Goal: Task Accomplishment & Management: Use online tool/utility

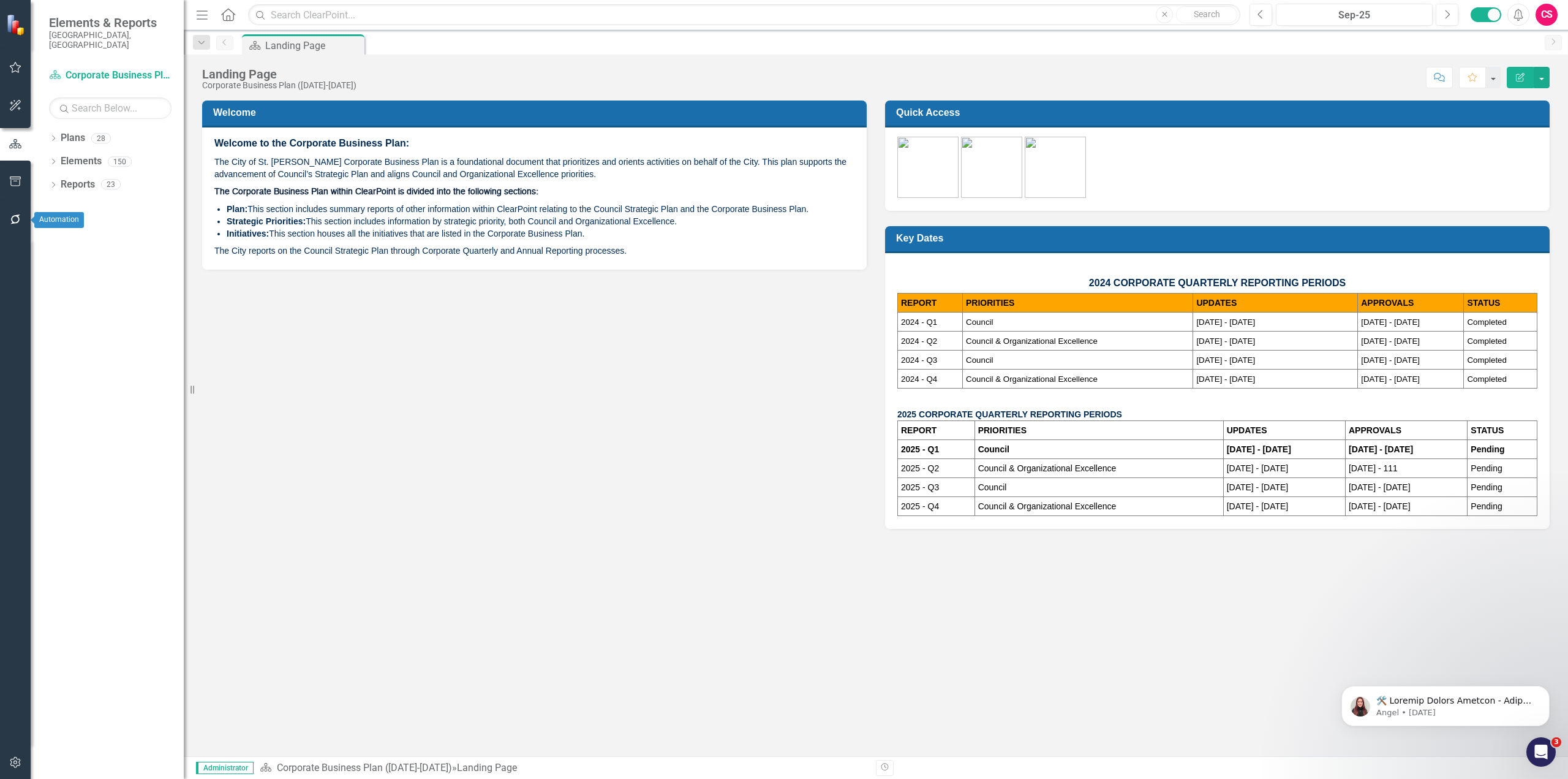
click at [15, 217] on icon "button" at bounding box center [15, 219] width 13 height 10
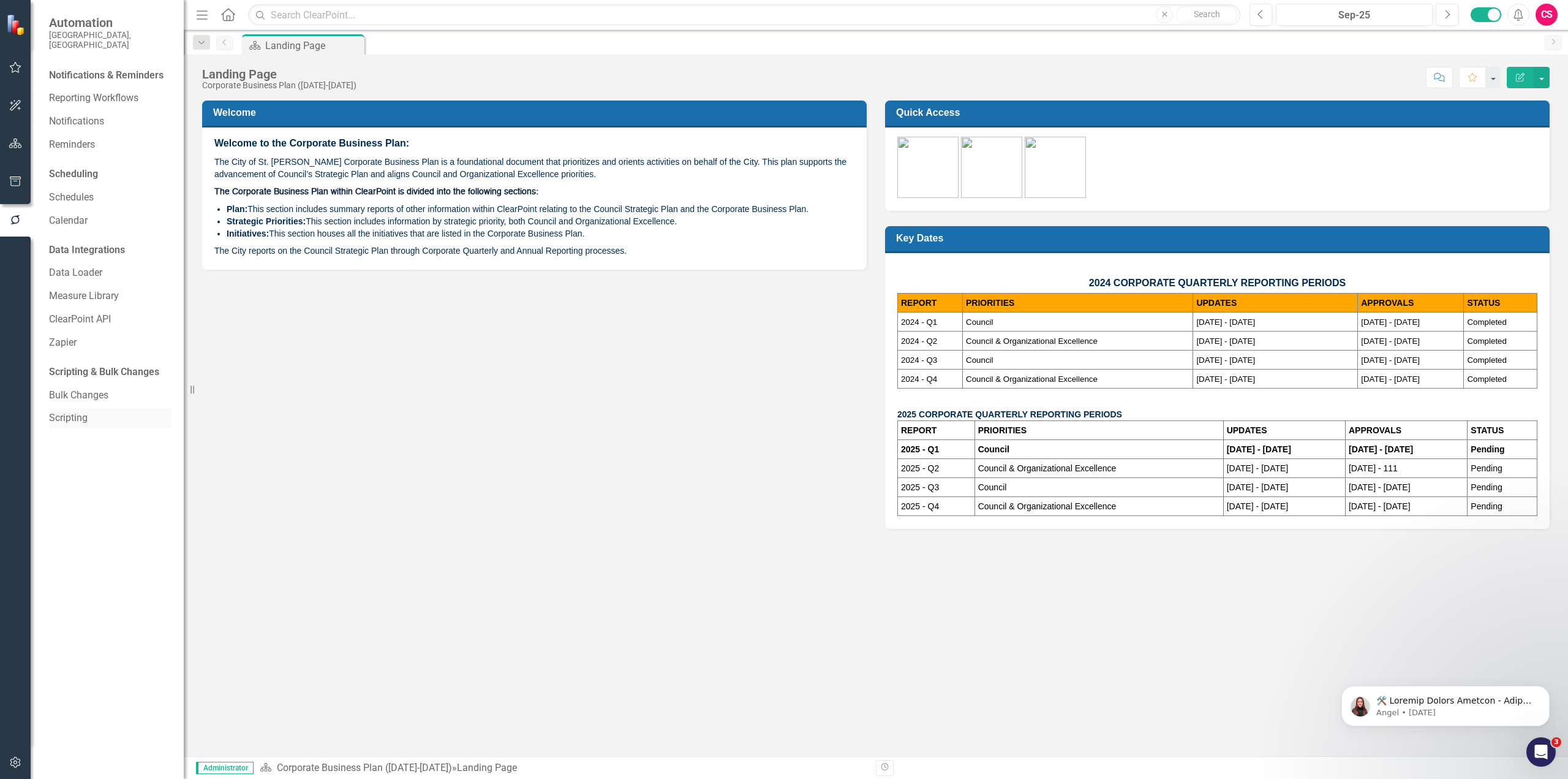
click at [82, 411] on link "Scripting" at bounding box center [110, 418] width 122 height 15
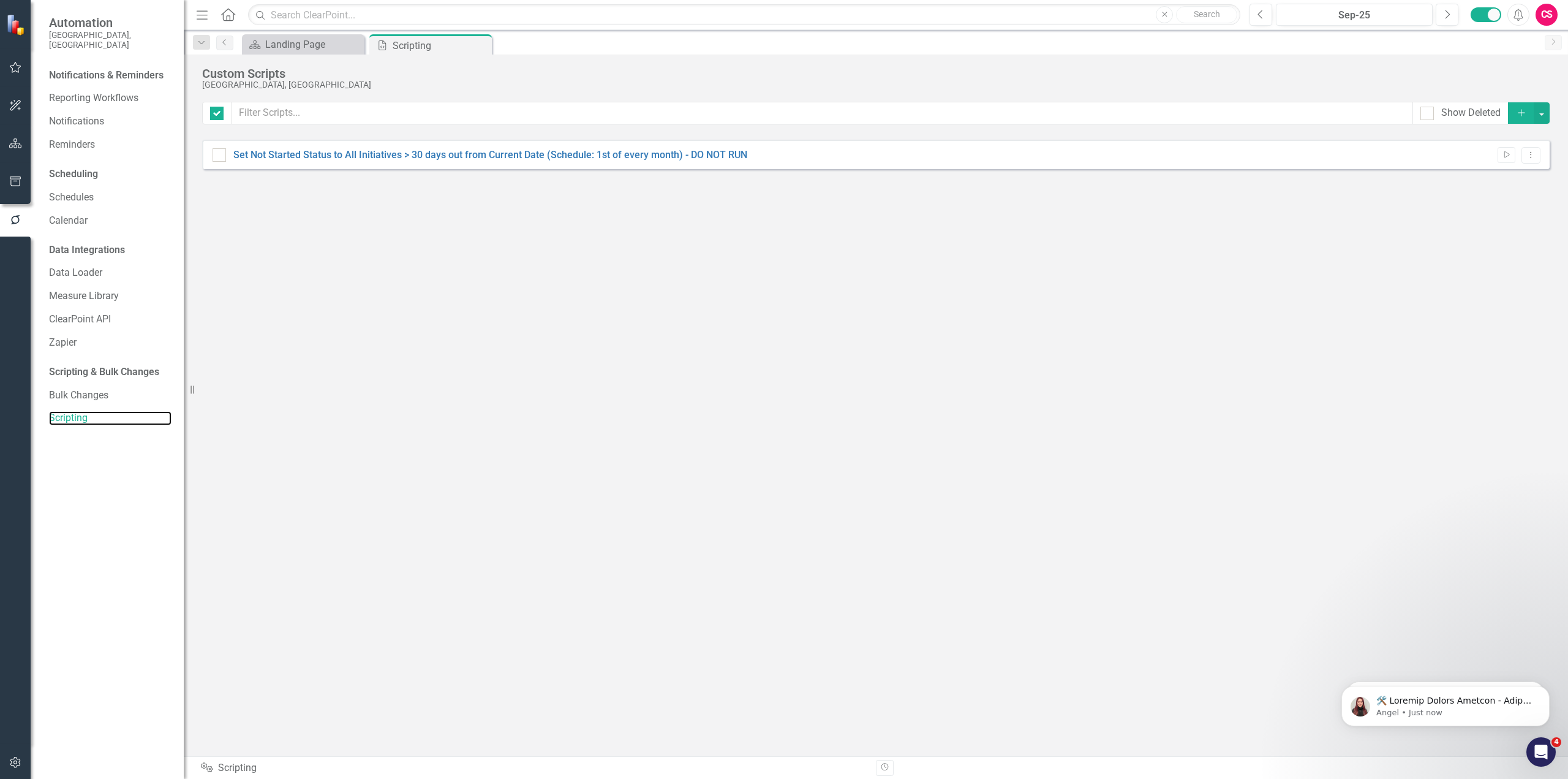
checkbox input "false"
click at [1544, 696] on button "Dismiss notification" at bounding box center [1546, 689] width 15 height 16
click at [1545, 689] on icon "Dismiss notification" at bounding box center [1546, 688] width 7 height 7
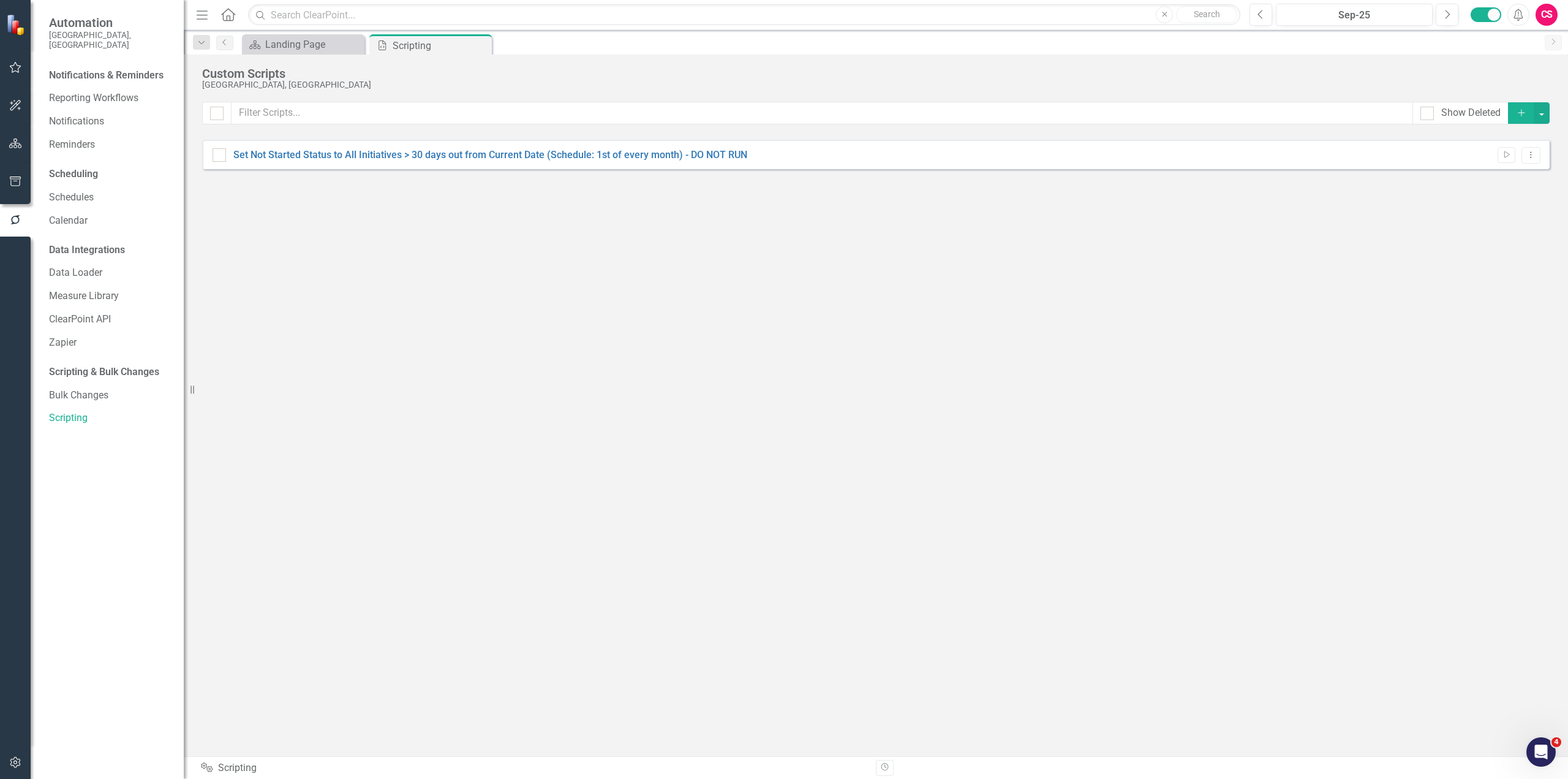
click at [1172, 562] on div "Show Deleted Add Set Not Started Status to All Initiatives > 30 days out from C…" at bounding box center [876, 421] width 1347 height 639
click at [1527, 166] on div "Set Not Started Status to All Initiatives > 30 days out from Current Date (Sche…" at bounding box center [876, 154] width 1347 height 29
click at [1535, 153] on icon "Dropdown Menu" at bounding box center [1530, 155] width 11 height 8
click at [1499, 203] on link "Edit Edit Script" at bounding box center [1490, 198] width 98 height 22
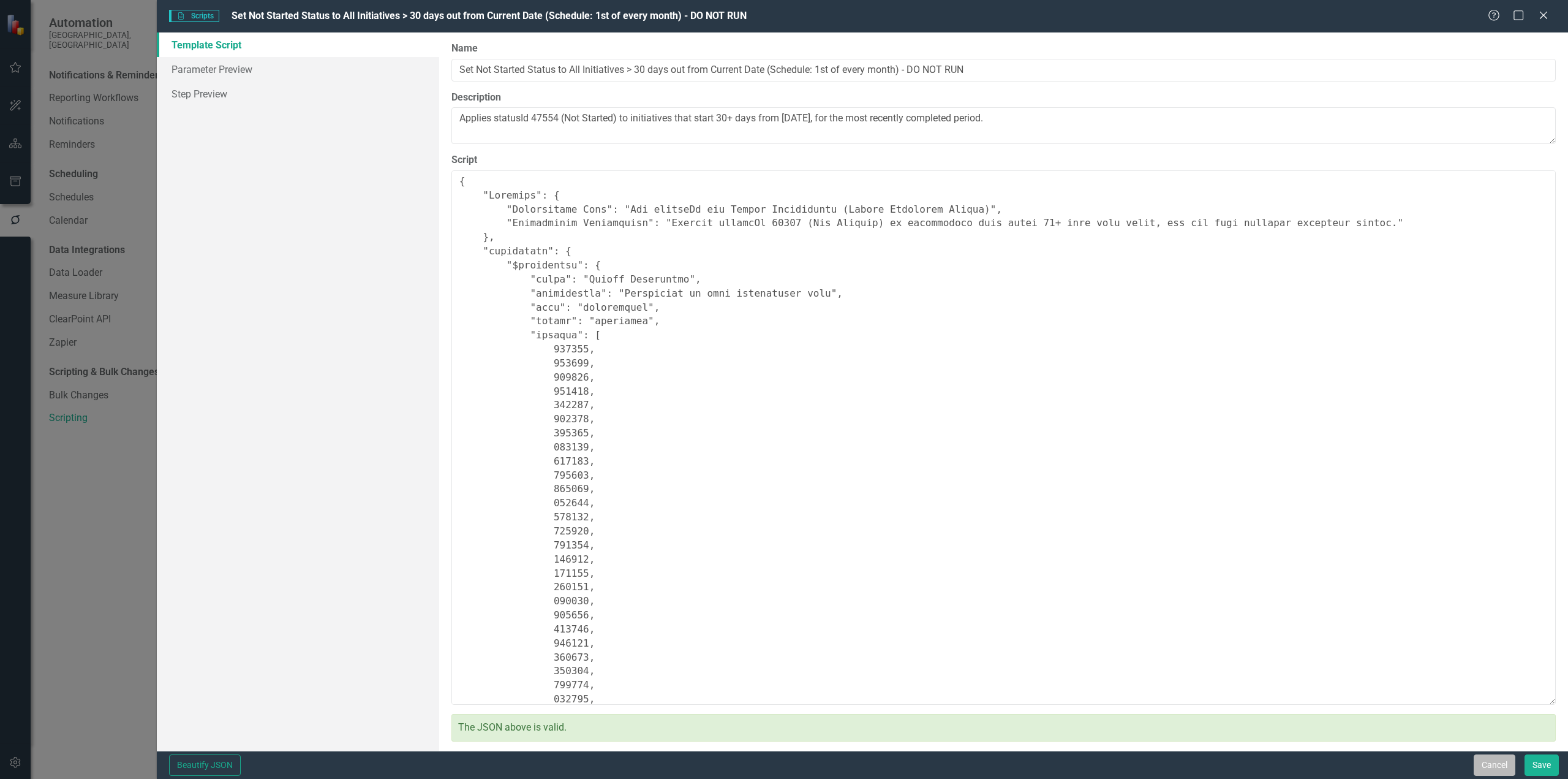
click at [1489, 763] on button "Cancel" at bounding box center [1493, 764] width 42 height 21
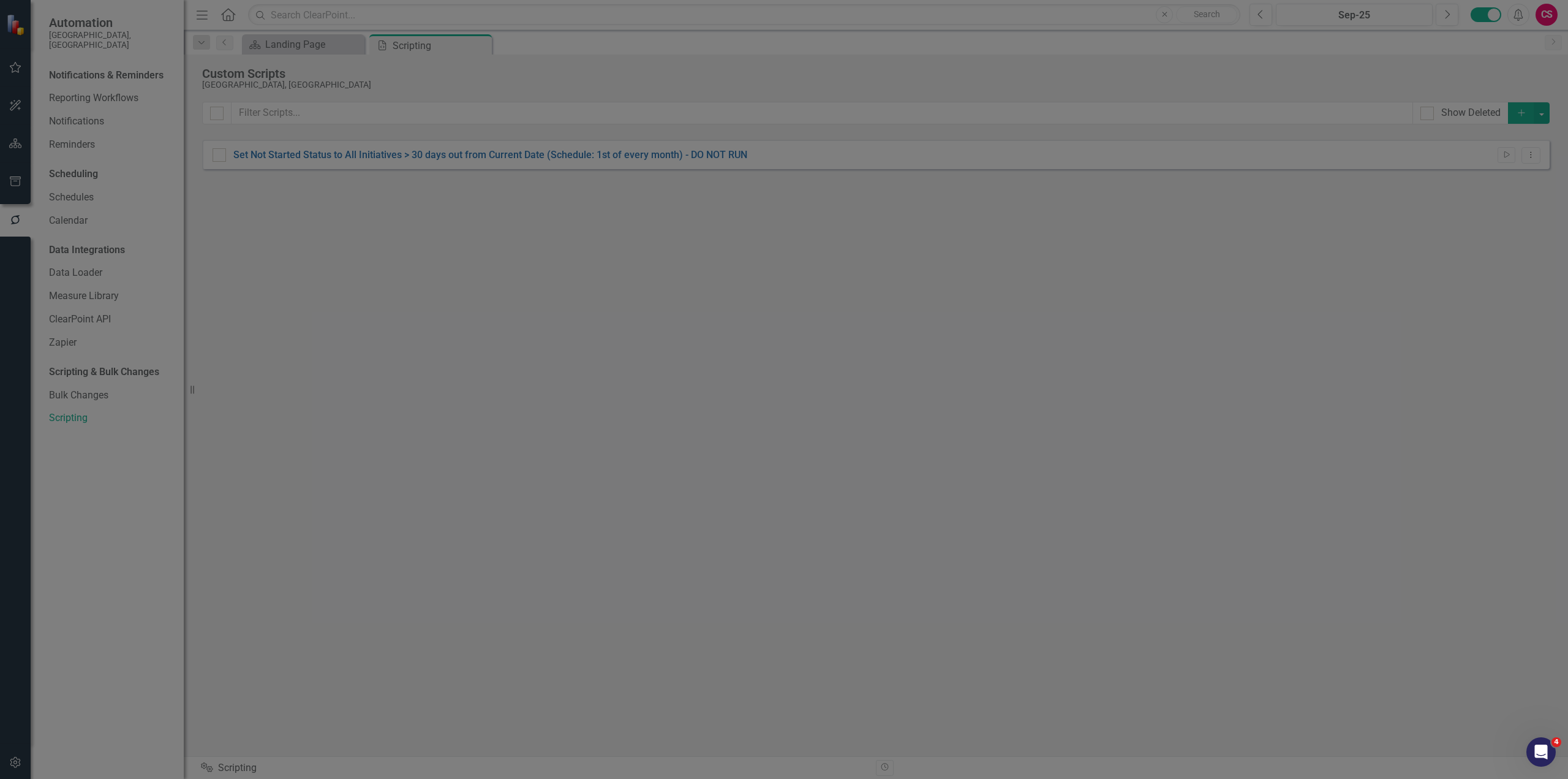
click at [980, 477] on div "Show Deleted Add Set Not Started Status to All Initiatives > 30 days out from C…" at bounding box center [876, 421] width 1347 height 639
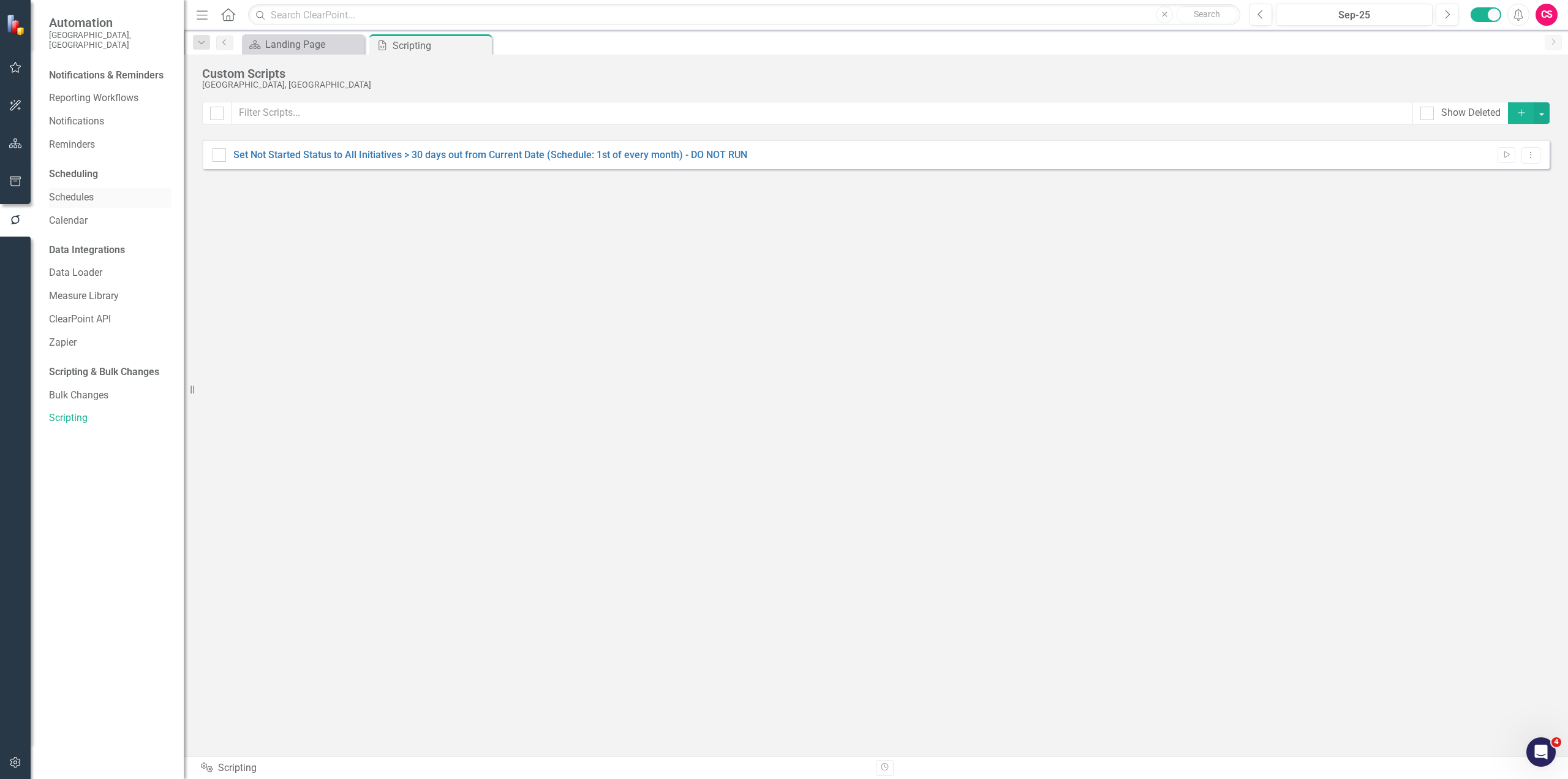
click at [57, 191] on link "Schedules" at bounding box center [110, 198] width 122 height 15
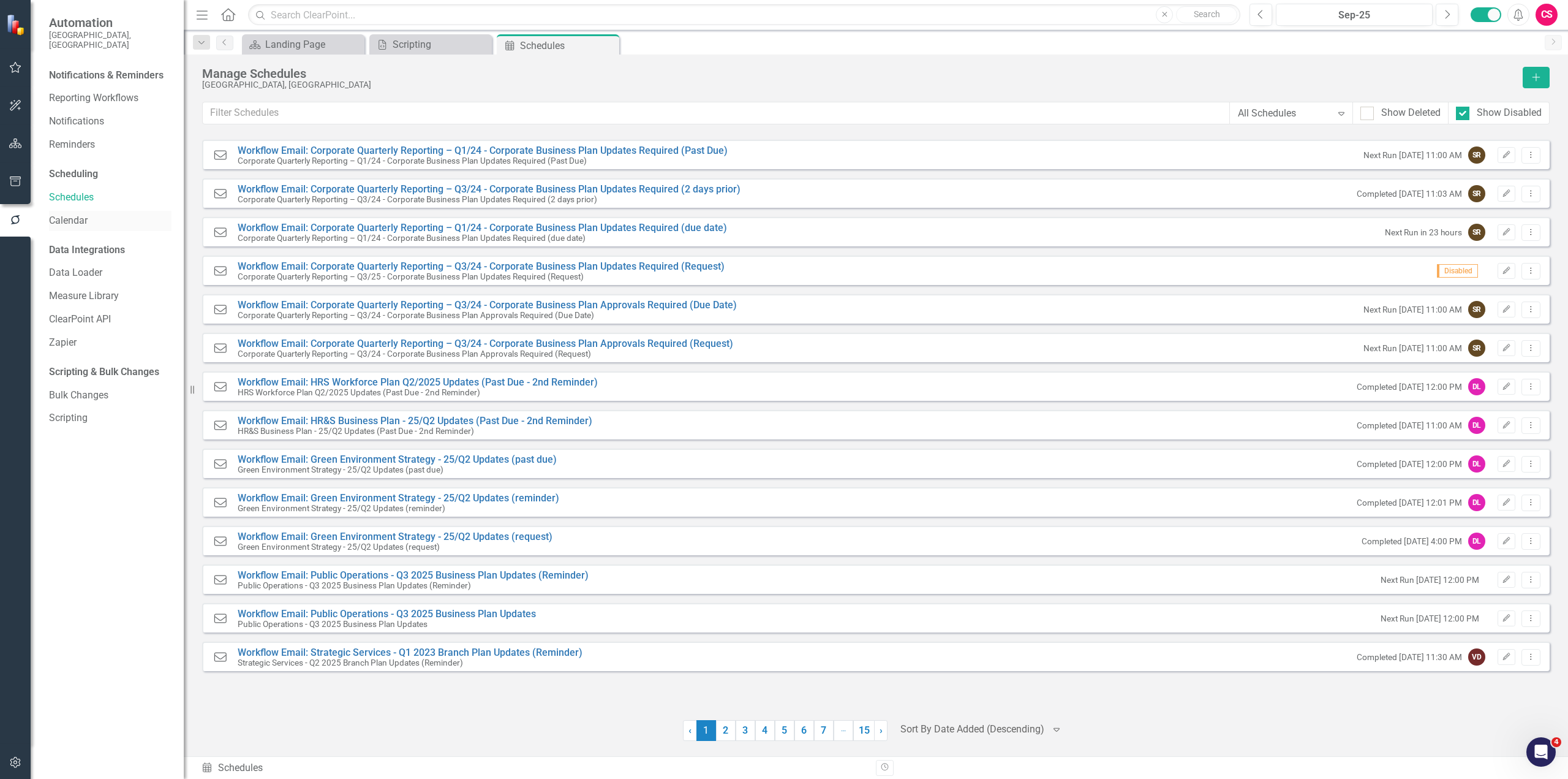
click at [69, 214] on link "Calendar" at bounding box center [110, 221] width 122 height 15
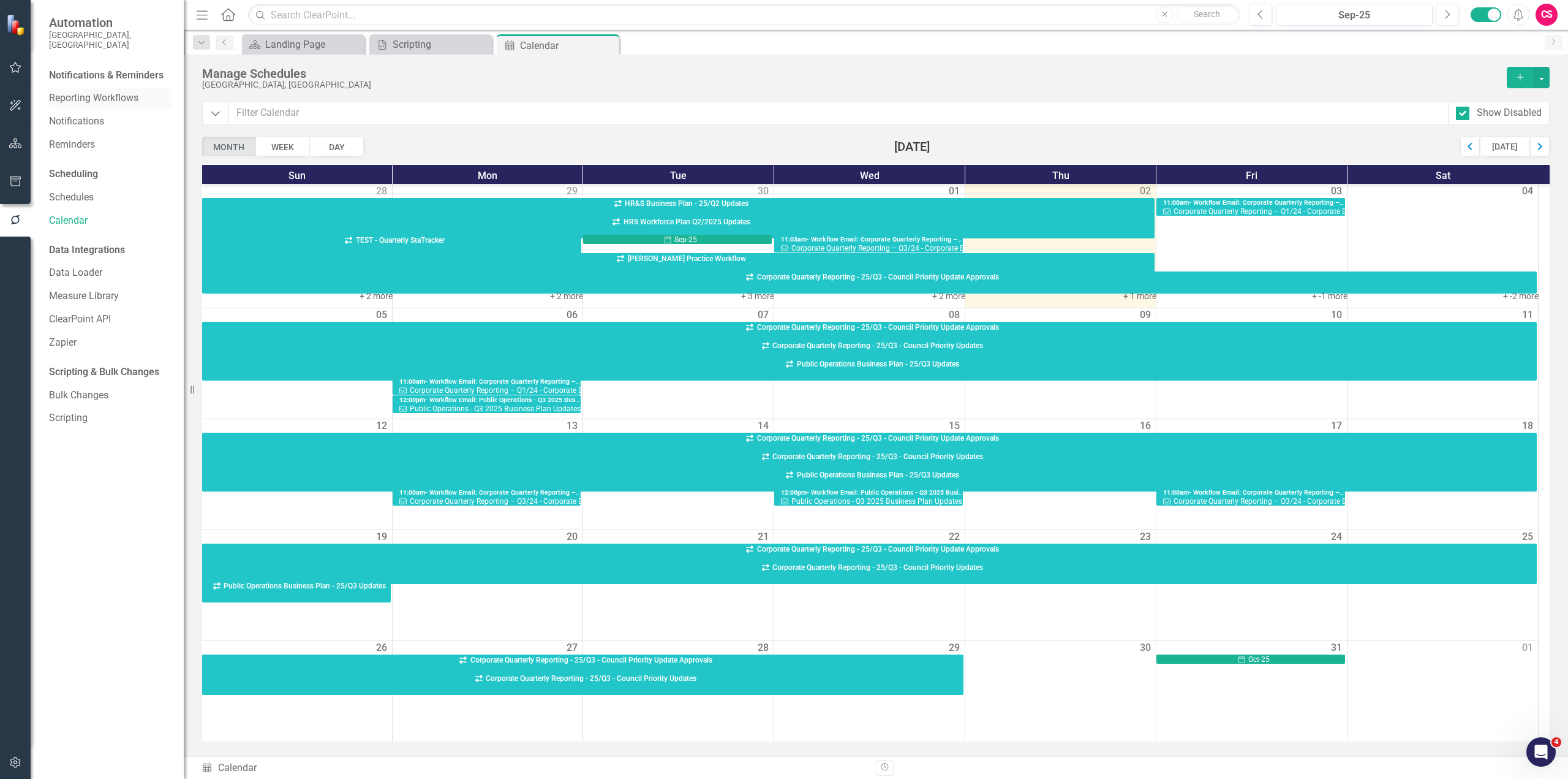
click at [107, 96] on div "Reporting Workflows" at bounding box center [110, 98] width 122 height 20
click at [406, 56] on div "Manage Schedules City of [GEOGRAPHIC_DATA][PERSON_NAME][GEOGRAPHIC_DATA] Add Al…" at bounding box center [876, 405] width 1384 height 701
click at [408, 46] on div "Scripting" at bounding box center [432, 45] width 80 height 16
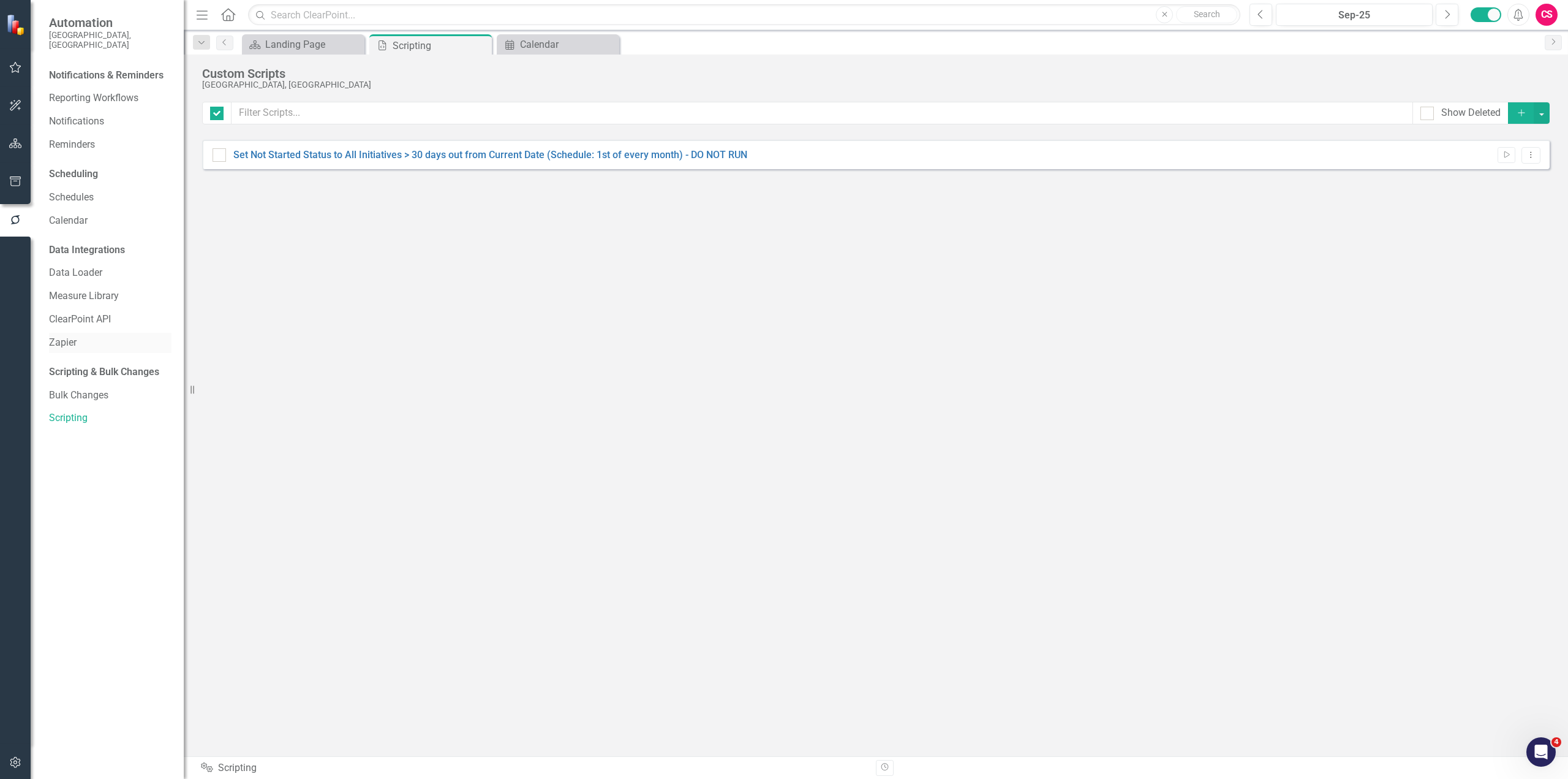
checkbox input "false"
